Goal: Find specific page/section: Find specific page/section

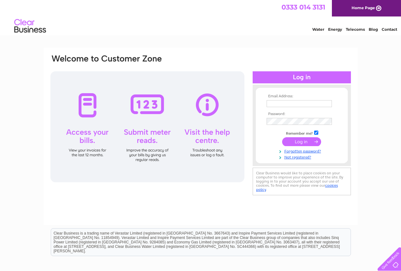
type input "lochsidegarage@btconnect.com"
click at [296, 145] on input "submit" at bounding box center [301, 141] width 39 height 9
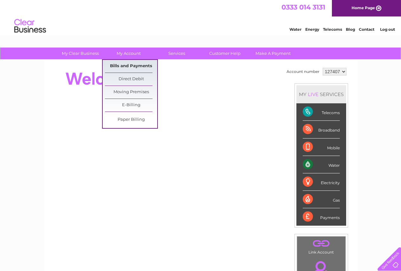
click at [125, 67] on link "Bills and Payments" at bounding box center [131, 66] width 52 height 13
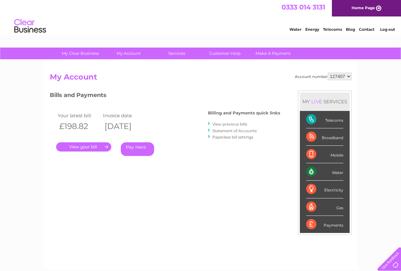
click at [91, 146] on link "." at bounding box center [83, 146] width 55 height 9
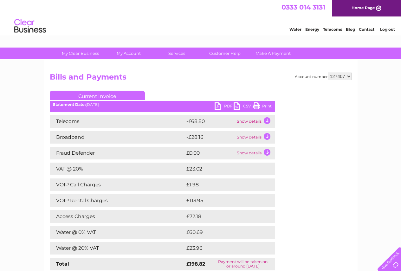
click at [255, 105] on link "Print" at bounding box center [261, 106] width 19 height 9
